Goal: Task Accomplishment & Management: Use online tool/utility

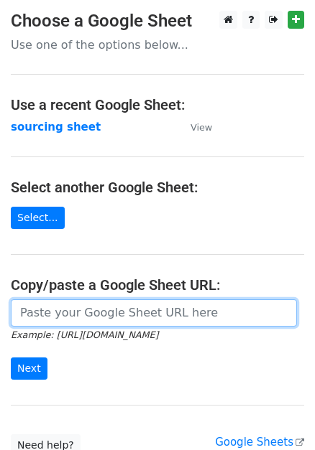
click at [59, 325] on input "url" at bounding box center [154, 313] width 286 height 27
paste input "https://docs.google.com/spreadsheets/d/1wD6lSmvFvXxRHy8XL6iER5cI7pKzGo_S9Nh0RVd…"
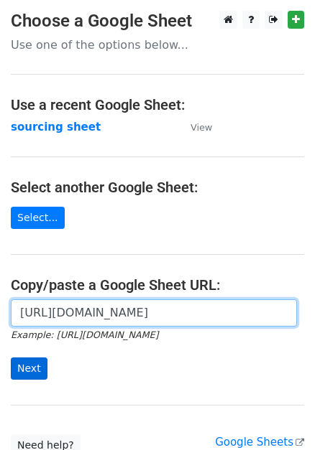
type input "https://docs.google.com/spreadsheets/d/1wD6lSmvFvXxRHy8XL6iER5cI7pKzGo_S9Nh0RVd…"
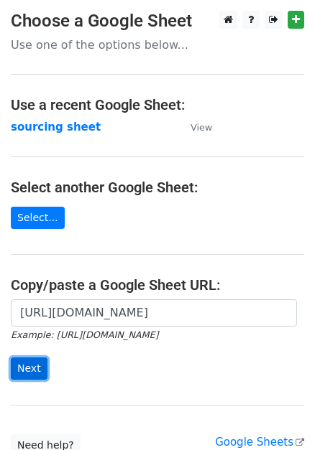
scroll to position [0, 0]
click at [27, 367] on input "Next" at bounding box center [29, 369] width 37 height 22
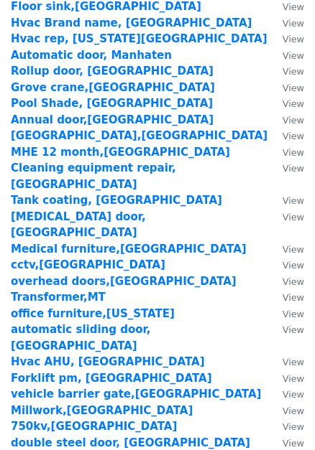
scroll to position [2263, 0]
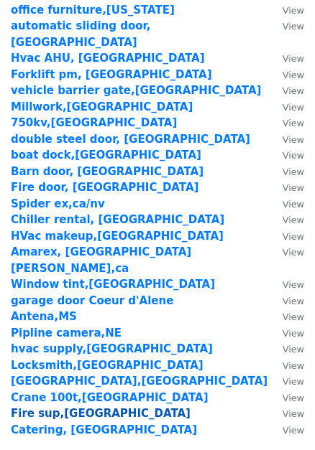
click at [51, 407] on strong "Fire sup,[GEOGRAPHIC_DATA]" at bounding box center [101, 413] width 180 height 13
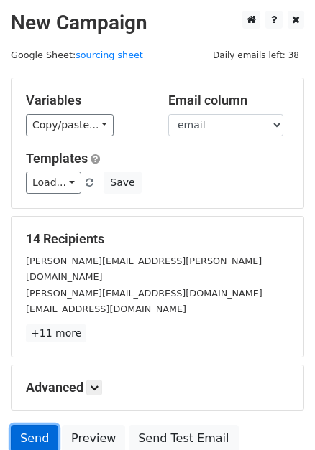
click at [37, 425] on link "Send" at bounding box center [34, 438] width 47 height 27
